Goal: Task Accomplishment & Management: Manage account settings

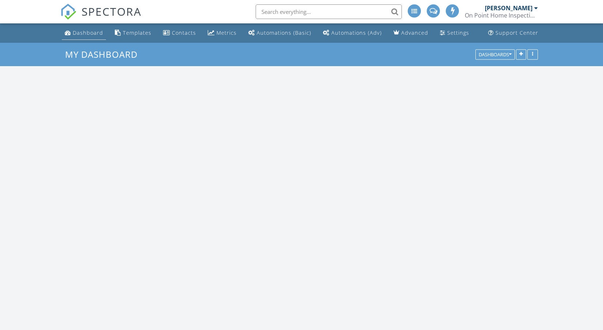
scroll to position [915, 615]
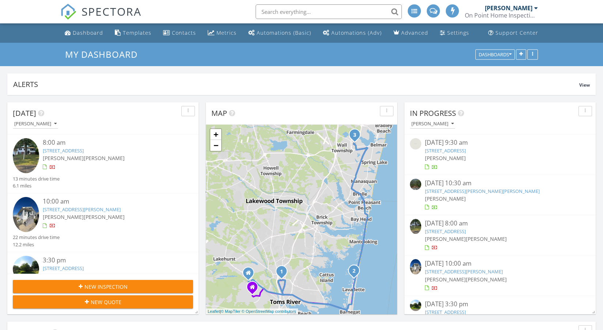
click at [287, 12] on input "text" at bounding box center [329, 11] width 146 height 15
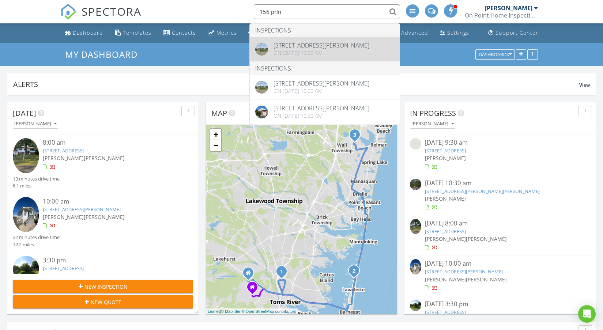
type input "156 prin"
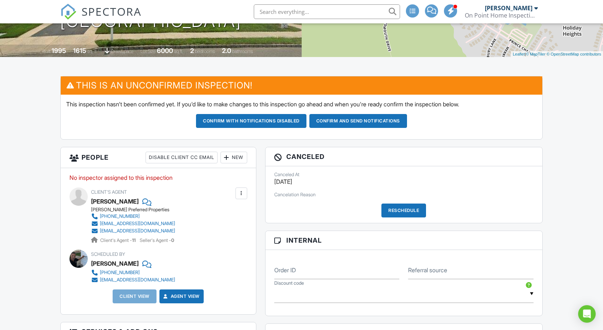
scroll to position [183, 0]
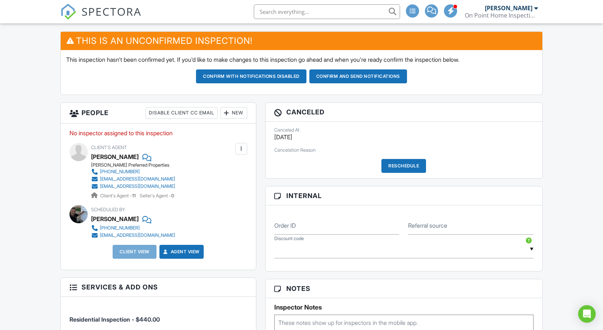
click at [402, 163] on div "Reschedule" at bounding box center [404, 166] width 45 height 14
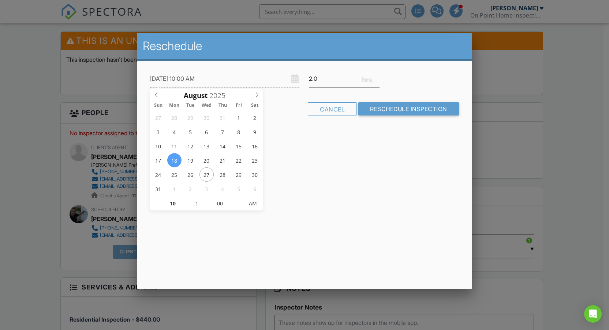
click at [553, 80] on div at bounding box center [304, 169] width 609 height 413
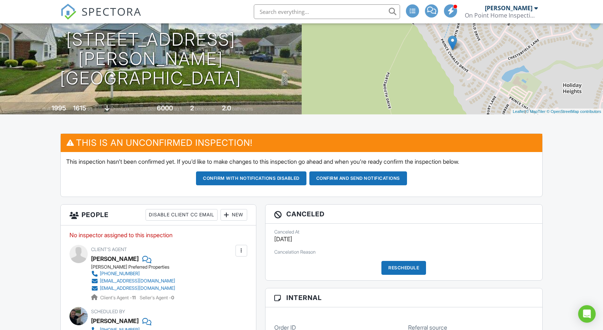
scroll to position [73, 0]
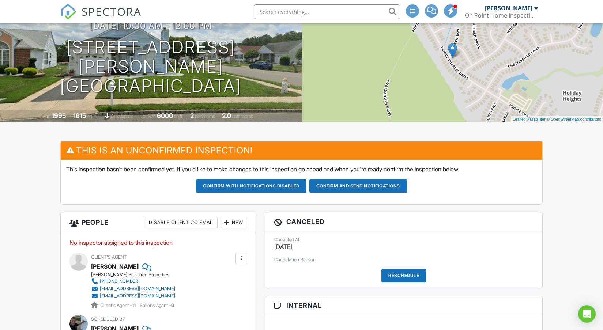
click at [516, 13] on div "On Point Home Inspection Services" at bounding box center [501, 15] width 73 height 7
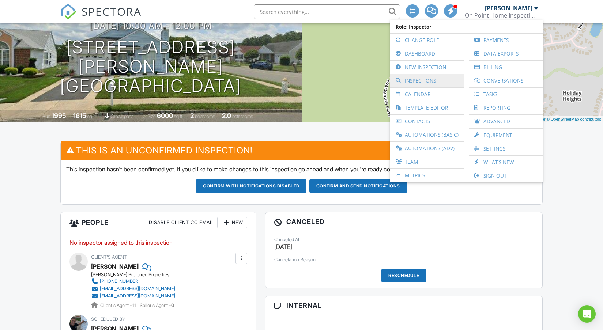
click at [422, 79] on link "Inspections" at bounding box center [427, 80] width 67 height 13
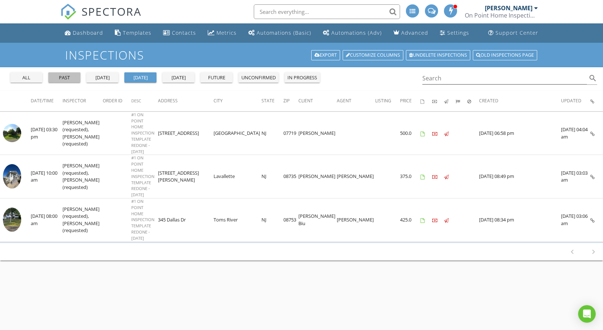
click at [59, 76] on div "past" at bounding box center [64, 77] width 26 height 7
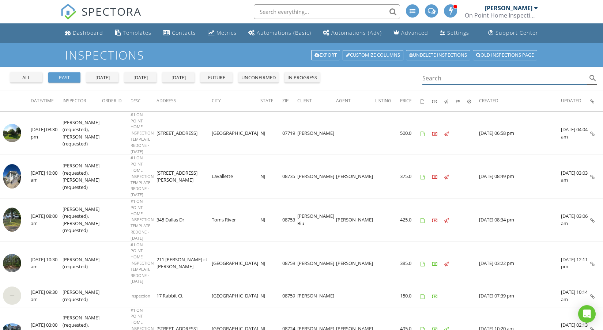
click at [432, 77] on input "Search" at bounding box center [504, 78] width 165 height 12
type input "156"
click at [274, 11] on input "text" at bounding box center [327, 11] width 146 height 15
click at [97, 35] on div "Dashboard" at bounding box center [88, 32] width 30 height 7
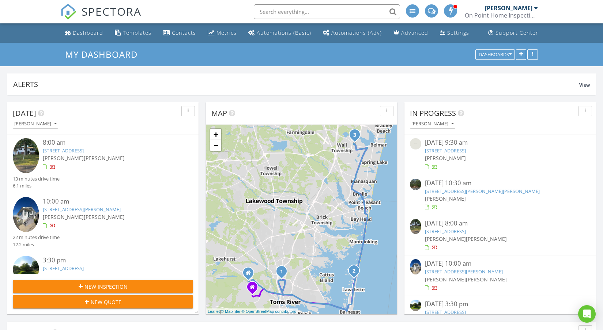
click at [283, 10] on input "text" at bounding box center [327, 11] width 146 height 15
click at [267, 12] on input "text" at bounding box center [327, 11] width 146 height 15
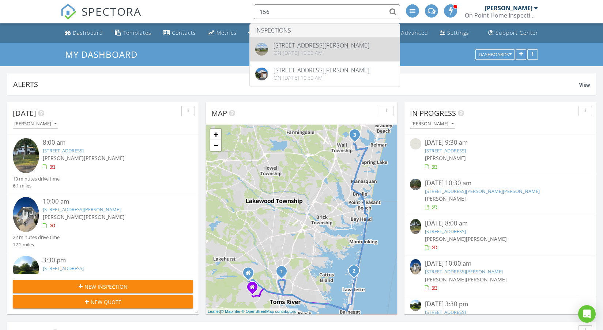
type input "156"
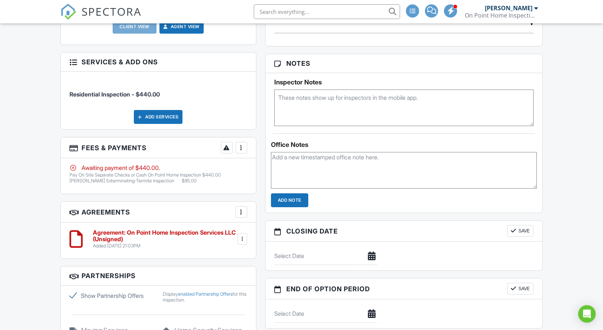
scroll to position [366, 0]
